Goal: Information Seeking & Learning: Find specific page/section

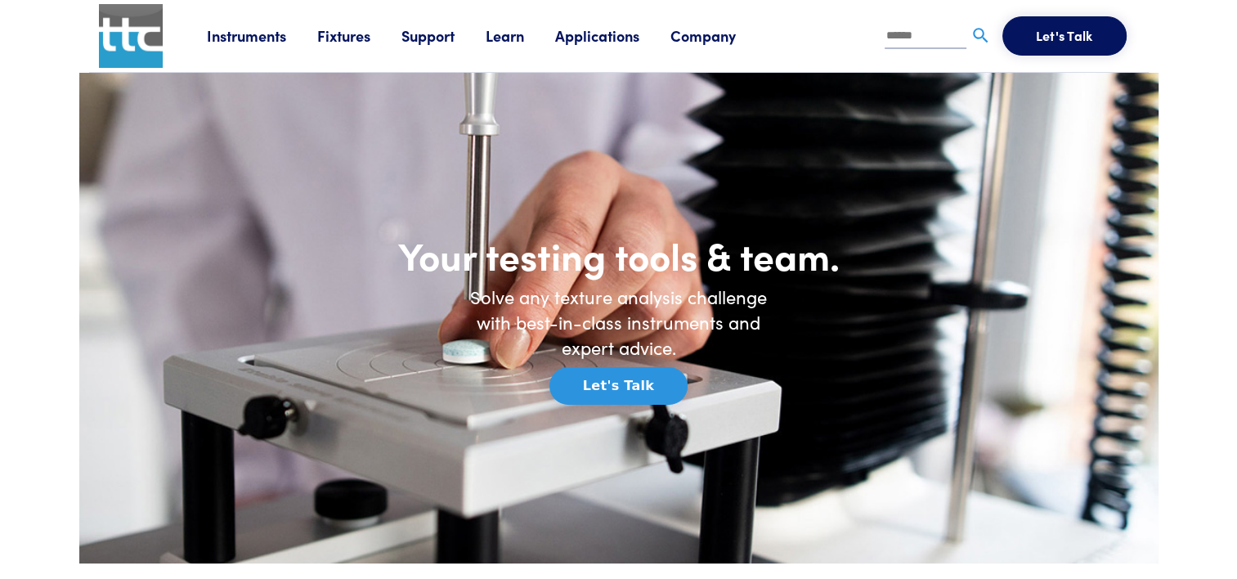
click at [589, 38] on link "Applications" at bounding box center [612, 35] width 115 height 20
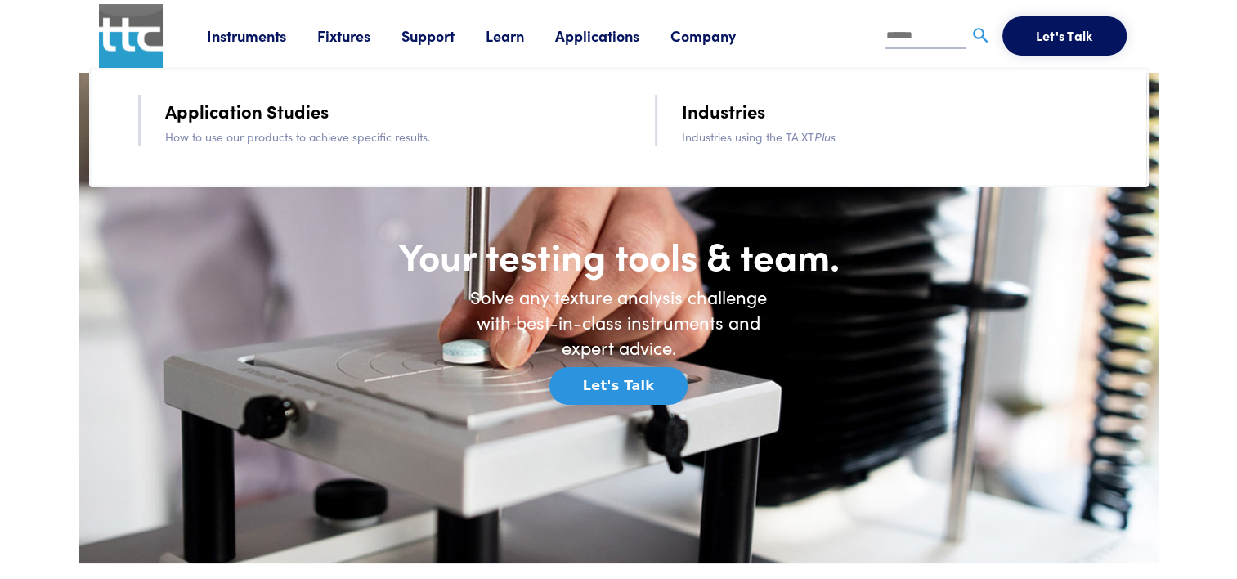
click at [444, 29] on link "Support" at bounding box center [444, 35] width 84 height 20
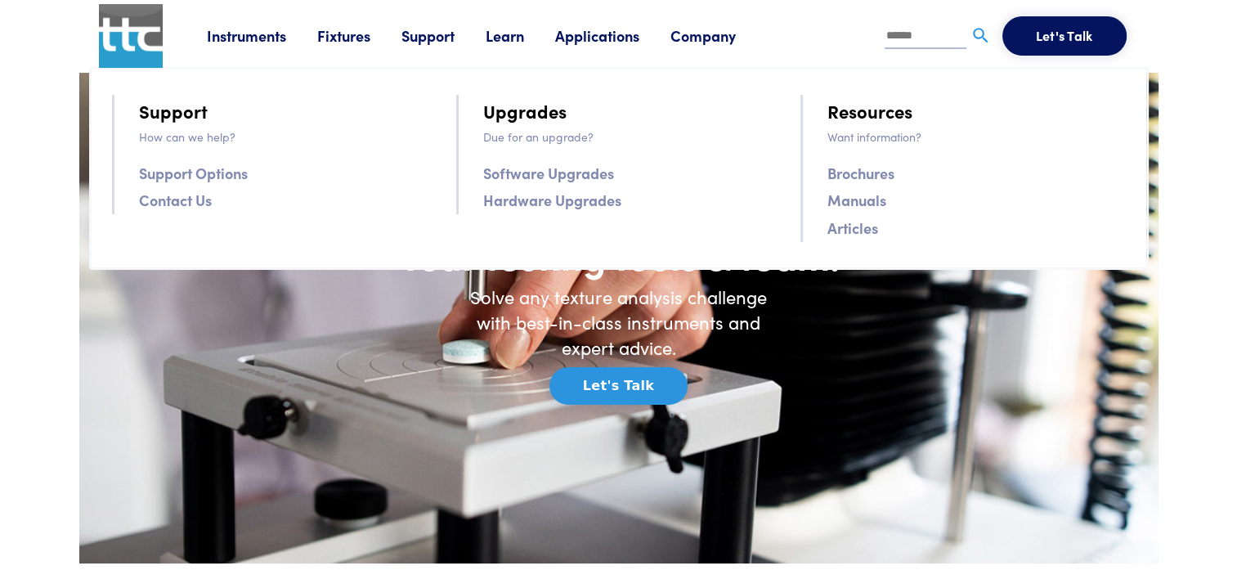
click at [444, 29] on link "Support" at bounding box center [444, 35] width 84 height 20
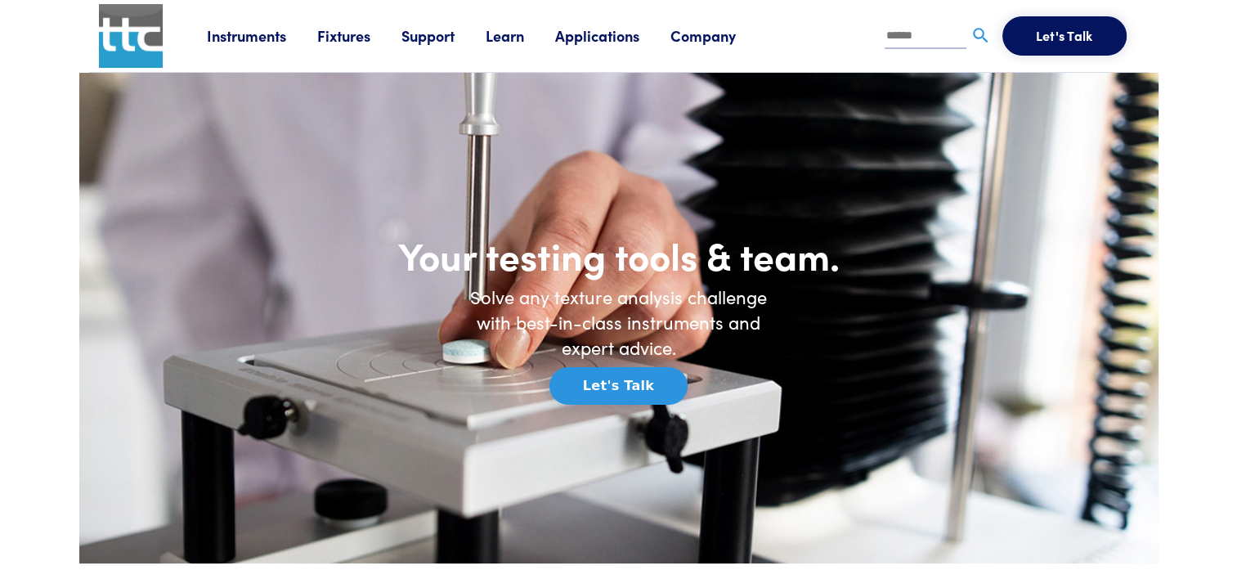
click at [599, 380] on button "Let's Talk" at bounding box center [619, 386] width 138 height 38
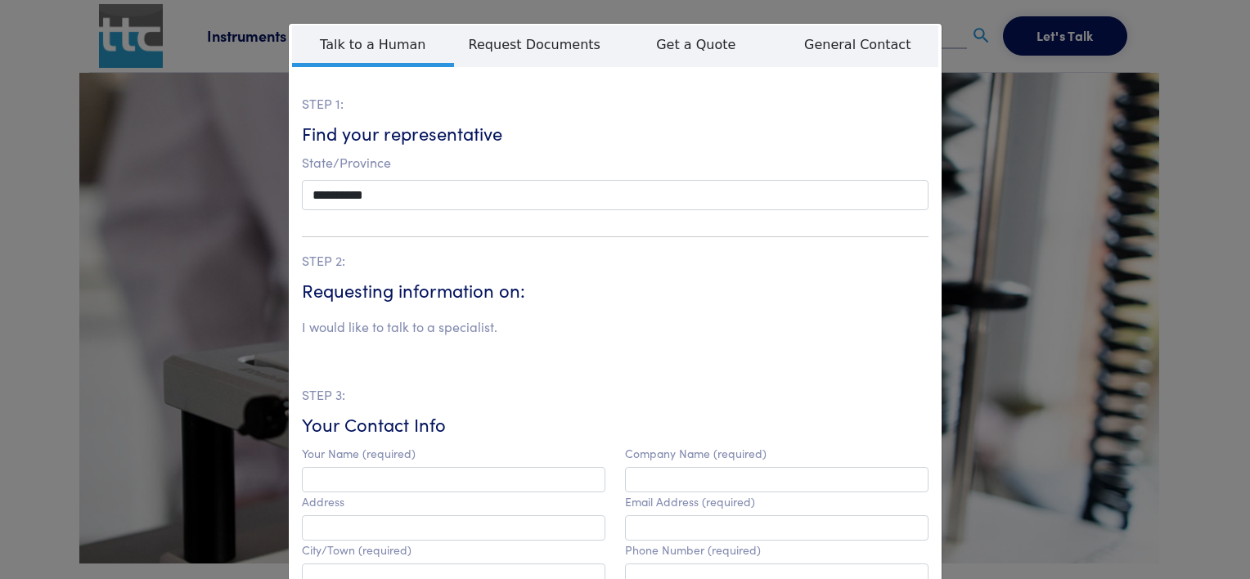
click at [155, 128] on div "**********" at bounding box center [625, 289] width 1250 height 579
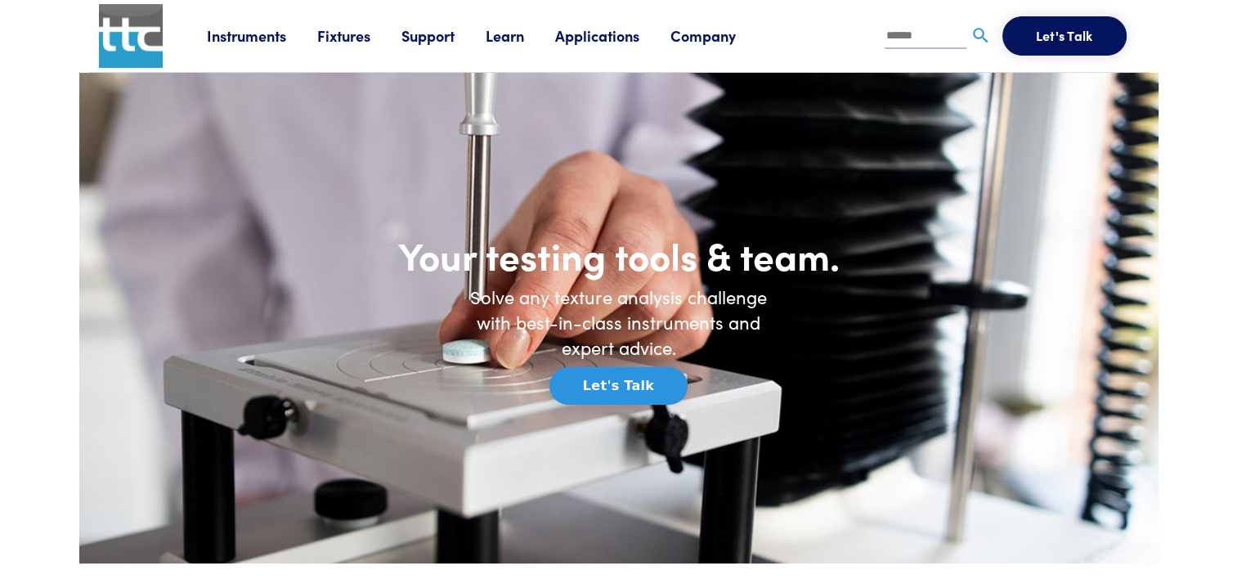
click at [909, 39] on input "text" at bounding box center [926, 37] width 82 height 25
type input "********"
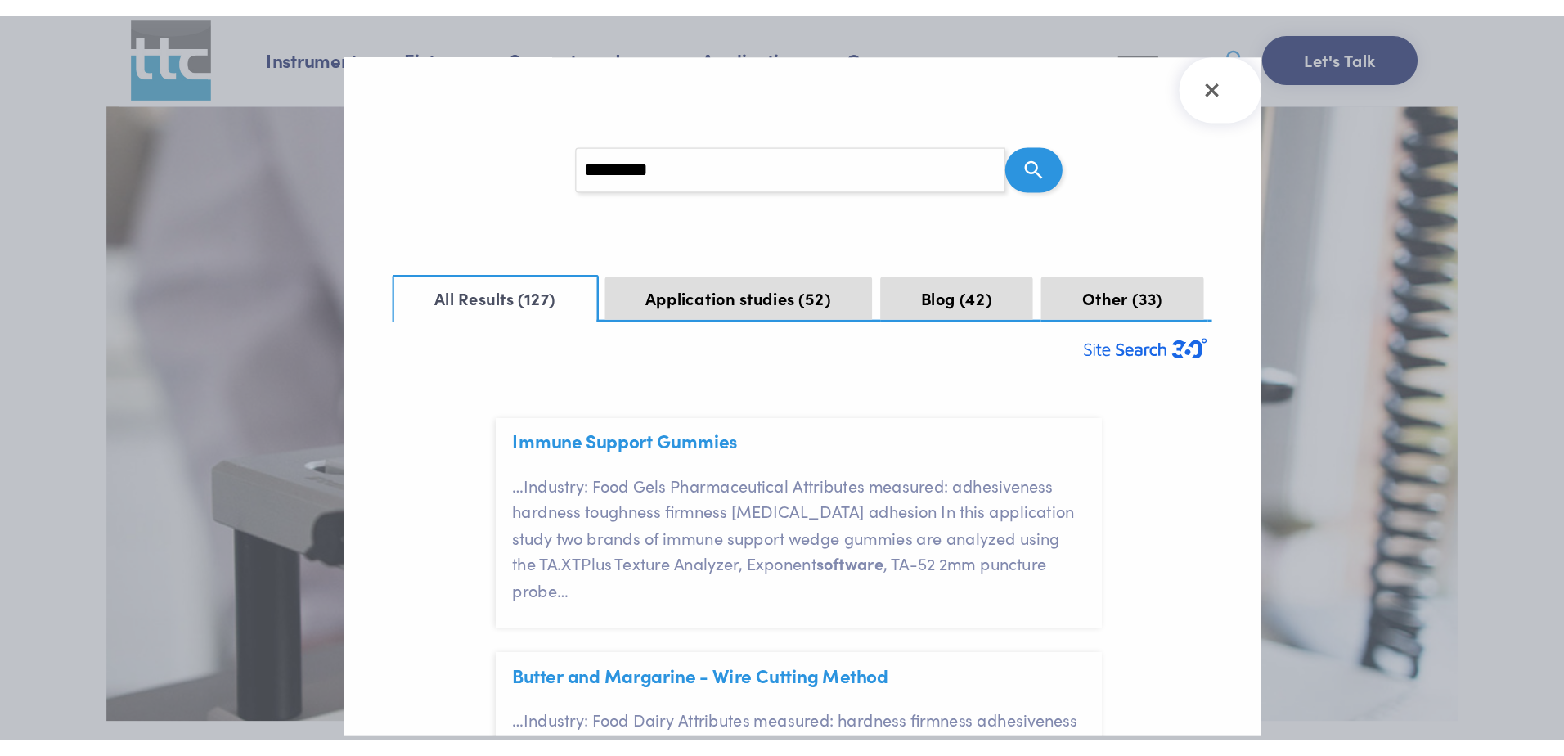
scroll to position [47, 0]
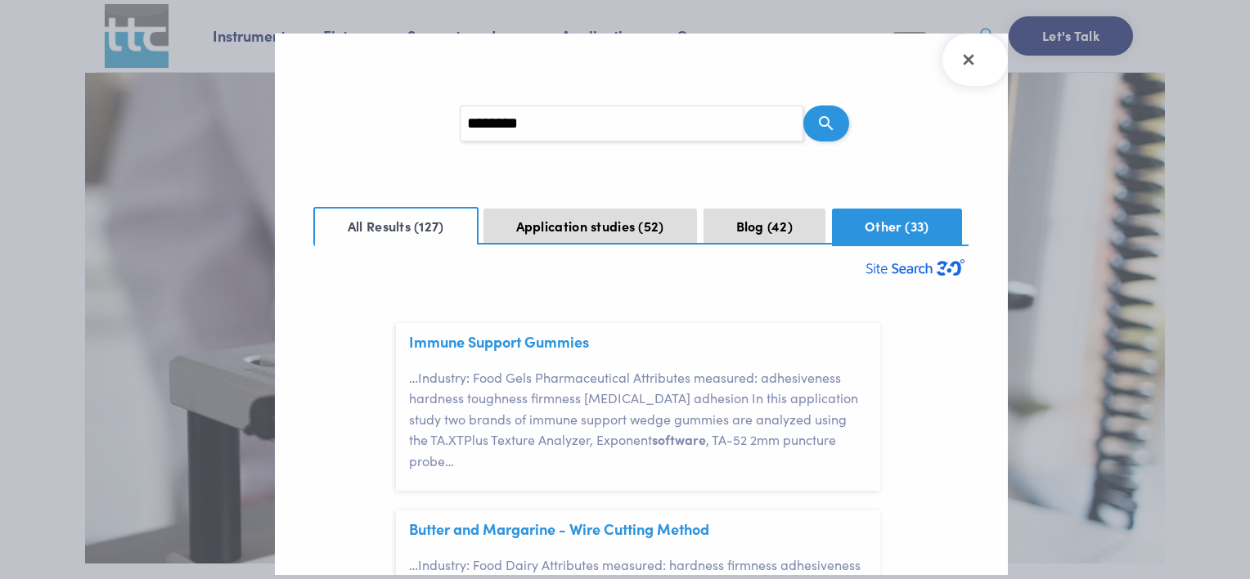
click at [879, 235] on button "Other 33" at bounding box center [897, 227] width 130 height 36
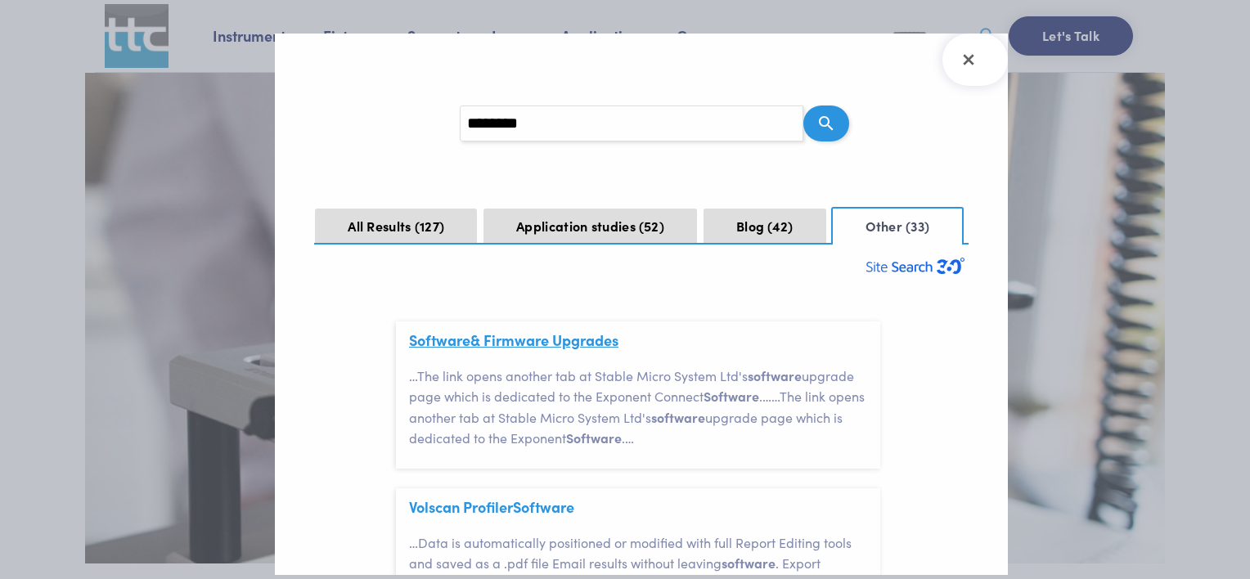
click at [581, 337] on link "Software & Firmware Upgrades" at bounding box center [513, 340] width 209 height 20
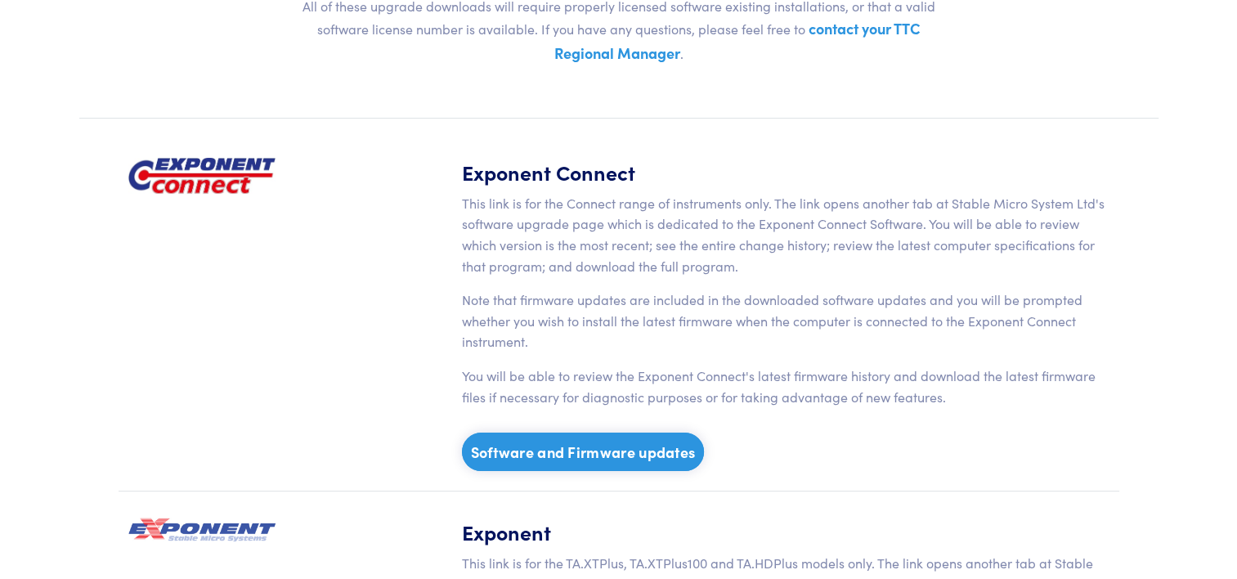
scroll to position [272, 0]
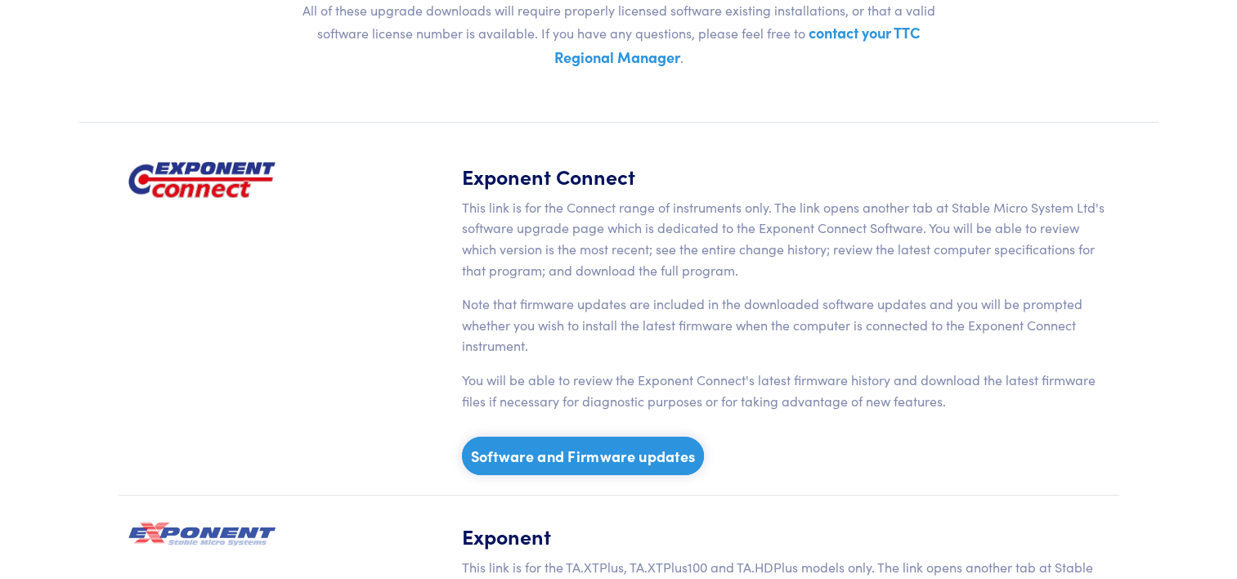
click at [573, 453] on link "Software and Firmware updates" at bounding box center [583, 456] width 243 height 38
